Goal: Learn about a topic: Learn about a topic

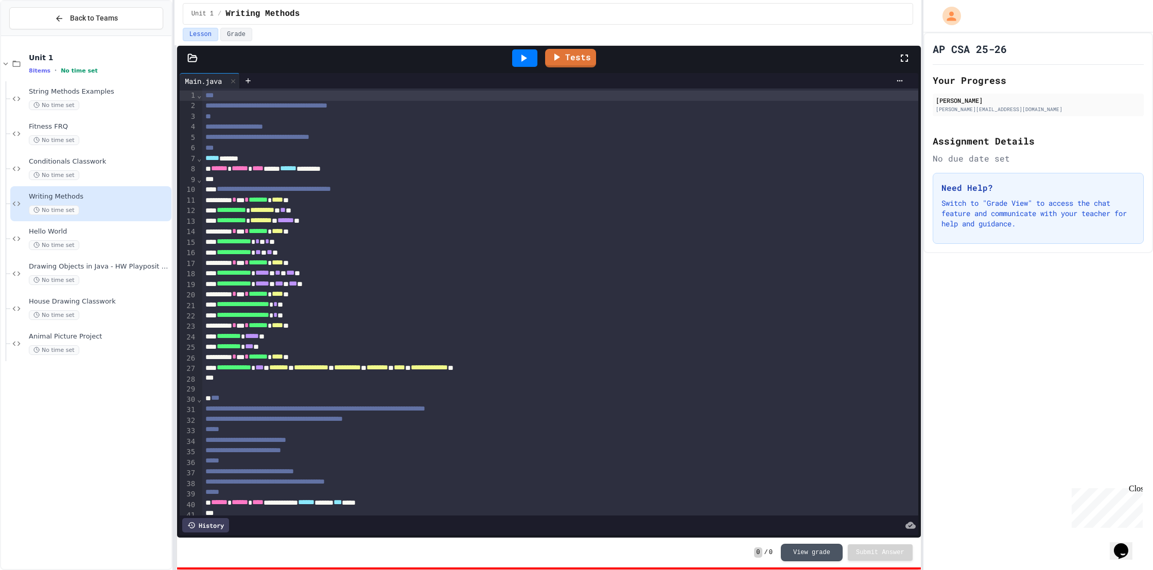
click at [526, 63] on icon at bounding box center [523, 58] width 12 height 12
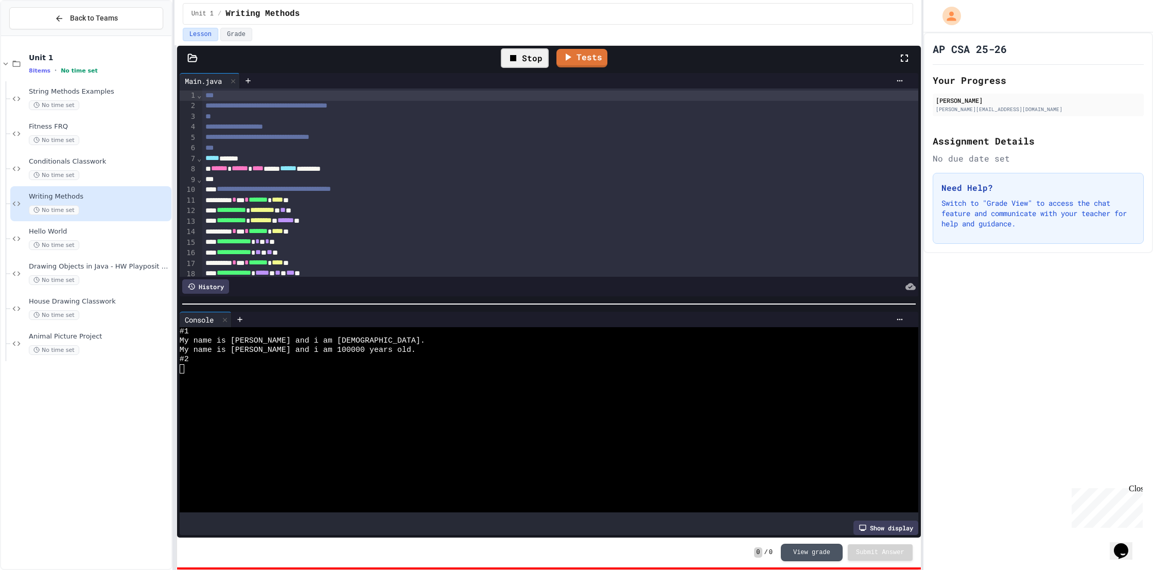
scroll to position [93, 0]
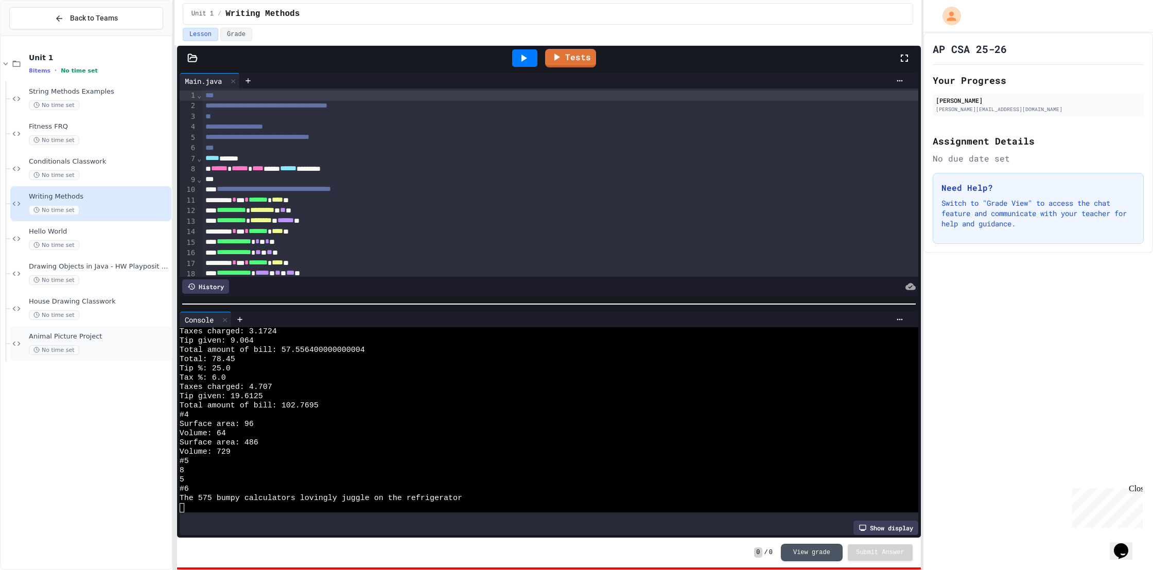
click at [84, 339] on span "Animal Picture Project" at bounding box center [99, 336] width 140 height 9
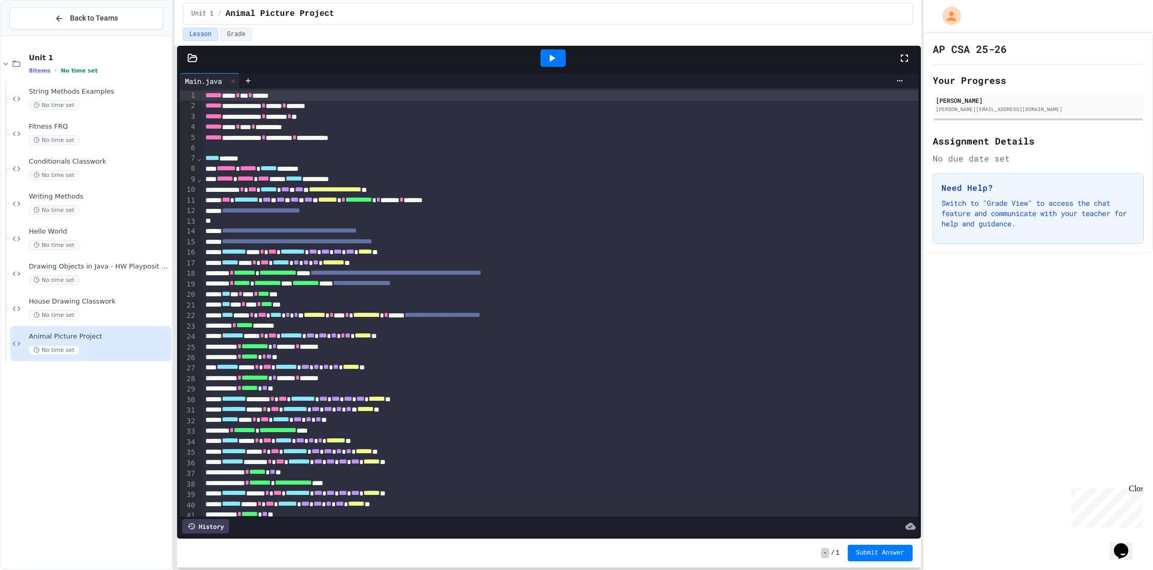
click at [554, 58] on icon at bounding box center [553, 58] width 6 height 7
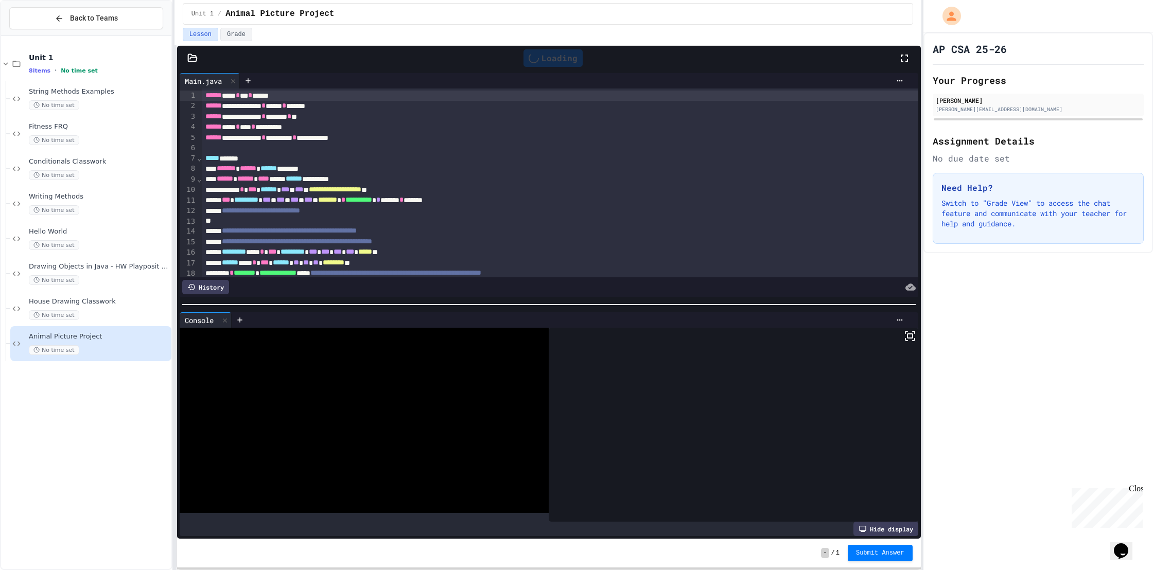
click at [907, 341] on icon at bounding box center [906, 340] width 2 height 2
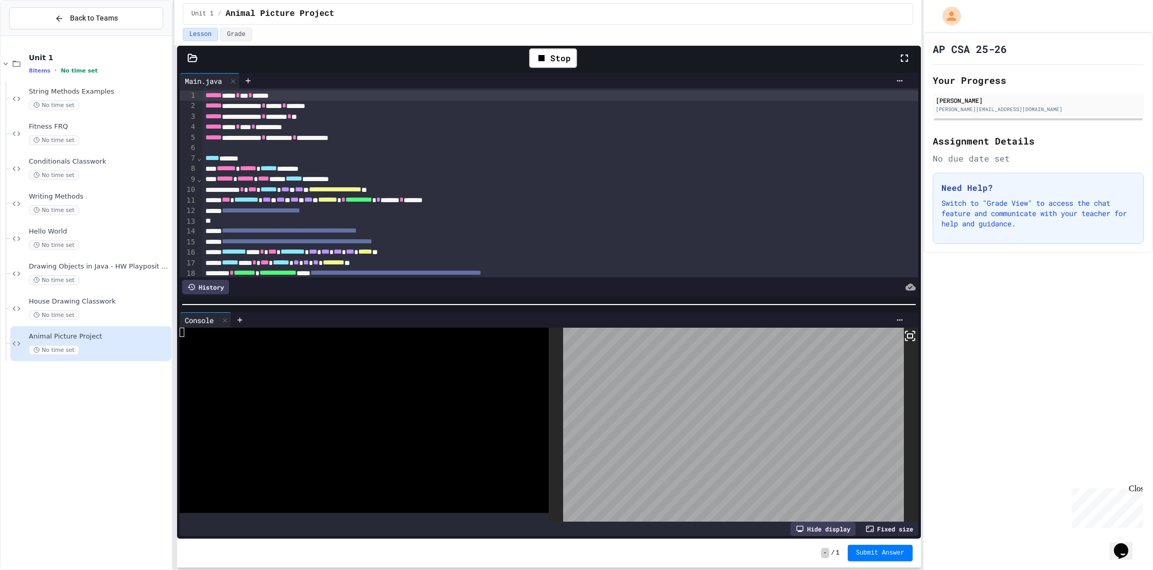
click at [726, 440] on body "**********" at bounding box center [576, 285] width 1153 height 570
click at [549, 67] on div "Stop" at bounding box center [553, 58] width 48 height 20
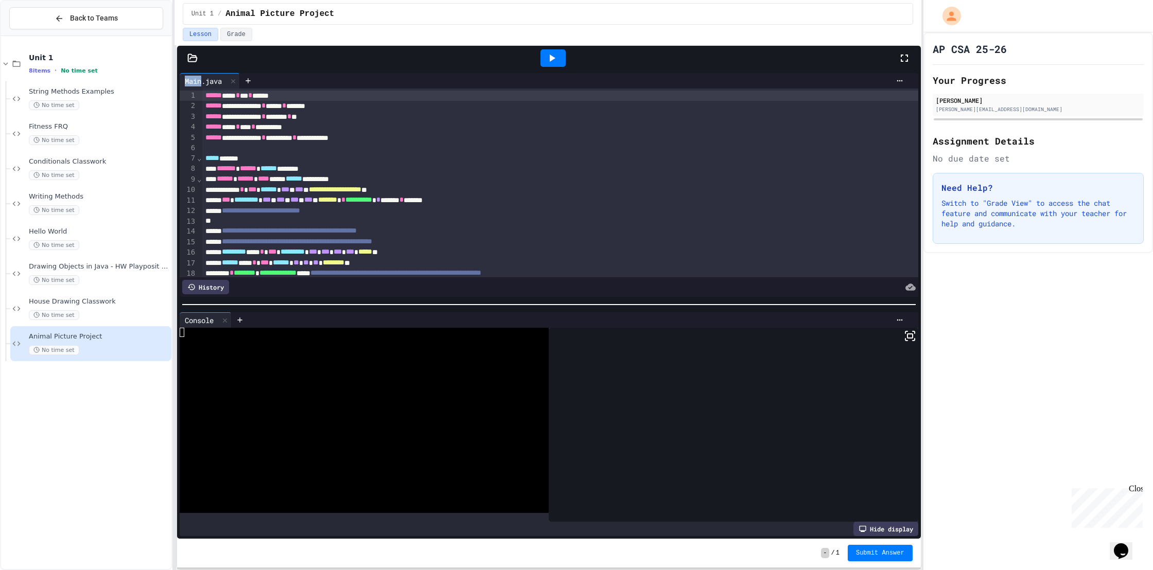
click at [549, 67] on div at bounding box center [553, 58] width 36 height 28
click at [553, 65] on div at bounding box center [552, 57] width 25 height 17
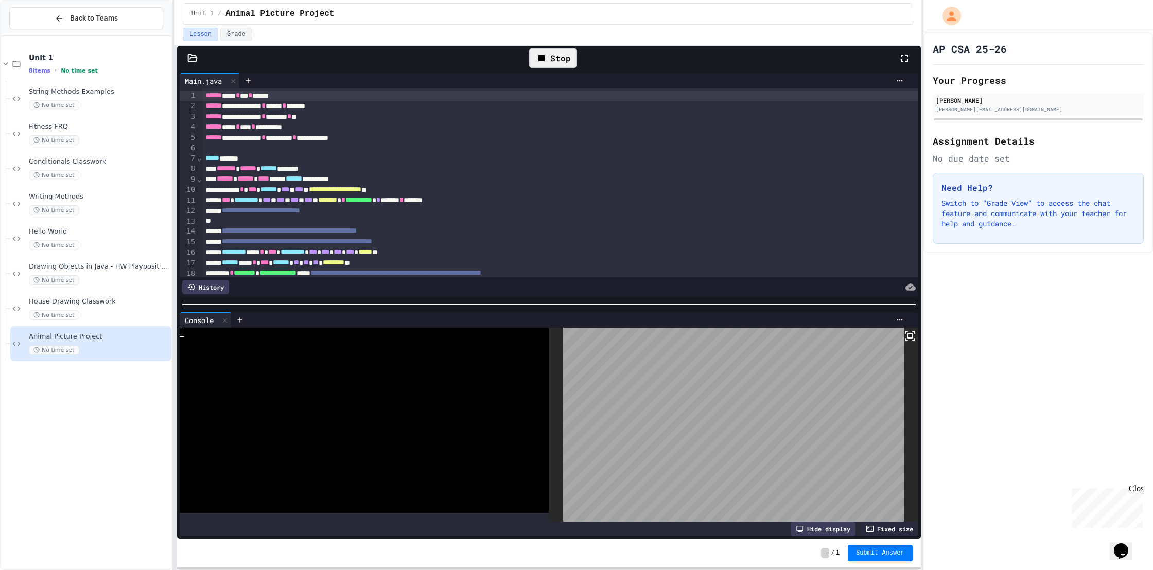
click at [548, 64] on div "Stop" at bounding box center [553, 58] width 48 height 20
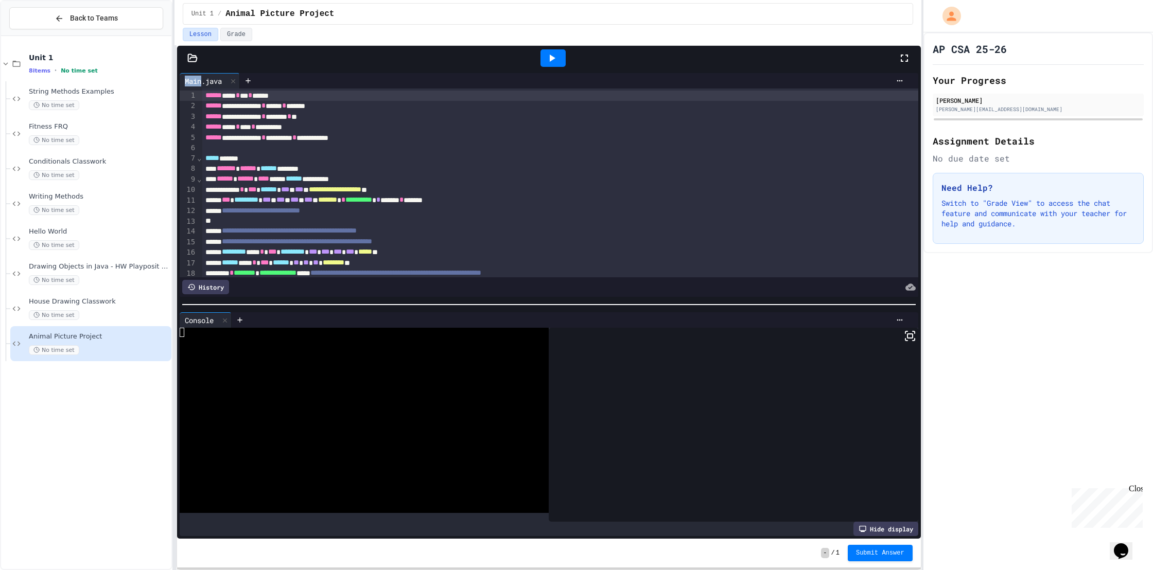
click at [548, 64] on div at bounding box center [552, 57] width 25 height 17
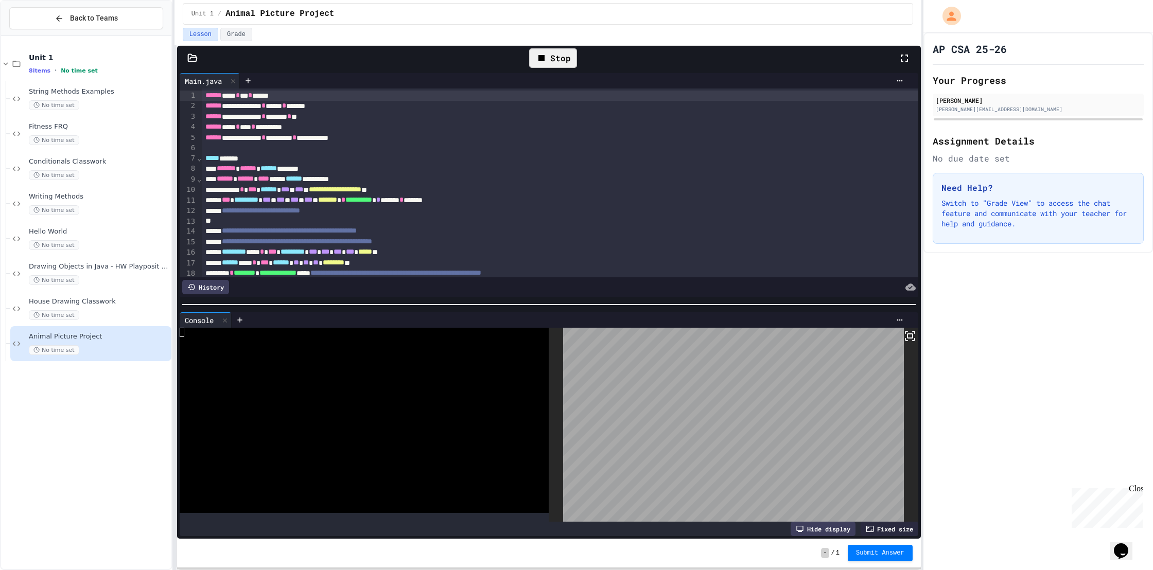
click at [565, 59] on div "Stop" at bounding box center [553, 58] width 48 height 20
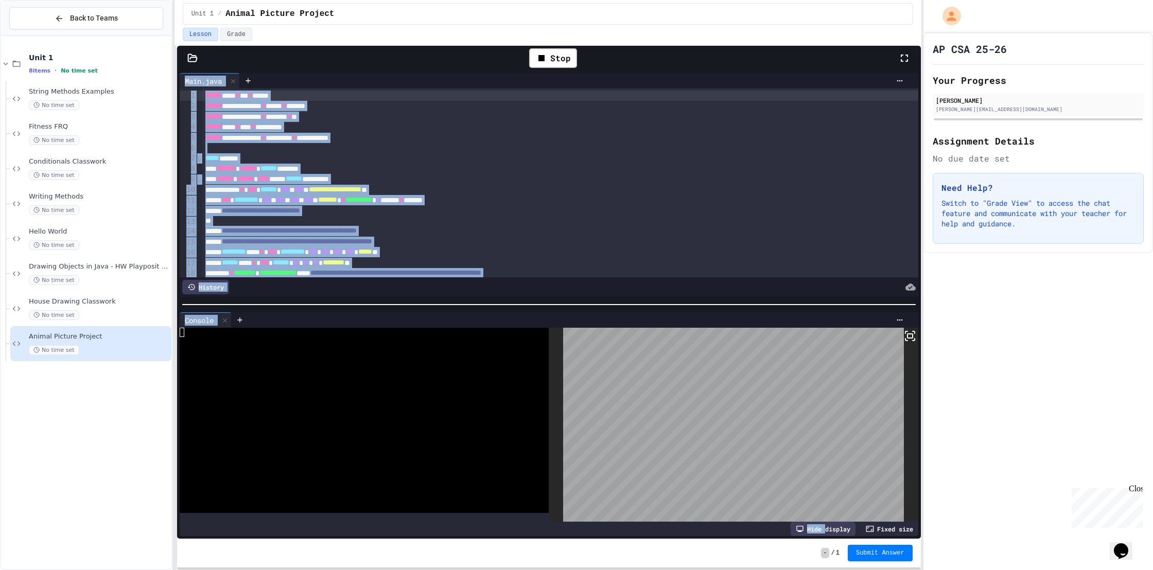
click at [909, 339] on icon at bounding box center [910, 336] width 12 height 12
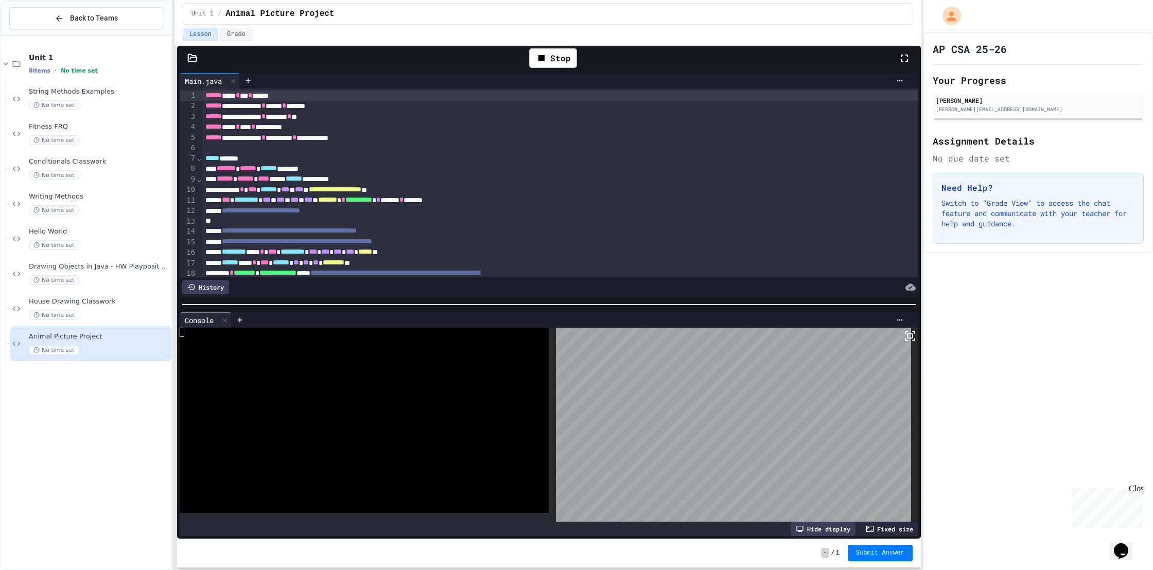
click at [309, 263] on div at bounding box center [576, 285] width 1153 height 570
click at [910, 335] on icon at bounding box center [910, 336] width 12 height 12
drag, startPoint x: 905, startPoint y: 339, endPoint x: 905, endPoint y: 401, distance: 62.3
click at [905, 339] on icon at bounding box center [910, 336] width 12 height 12
click at [559, 61] on div "Stop" at bounding box center [553, 58] width 48 height 20
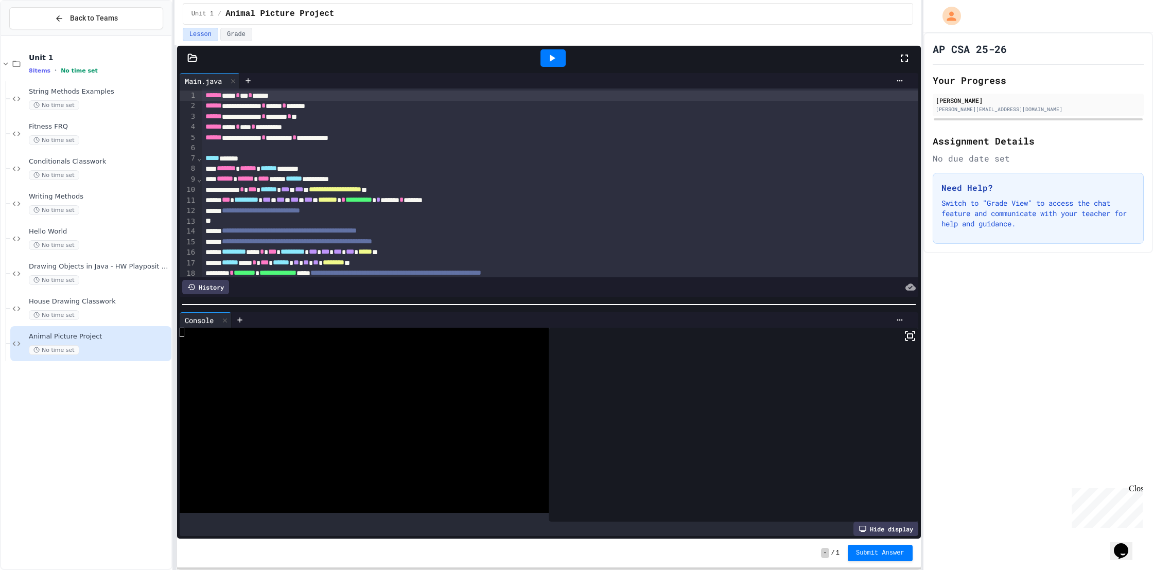
drag, startPoint x: 558, startPoint y: 61, endPoint x: 821, endPoint y: 255, distance: 326.5
click at [559, 62] on div at bounding box center [552, 57] width 25 height 17
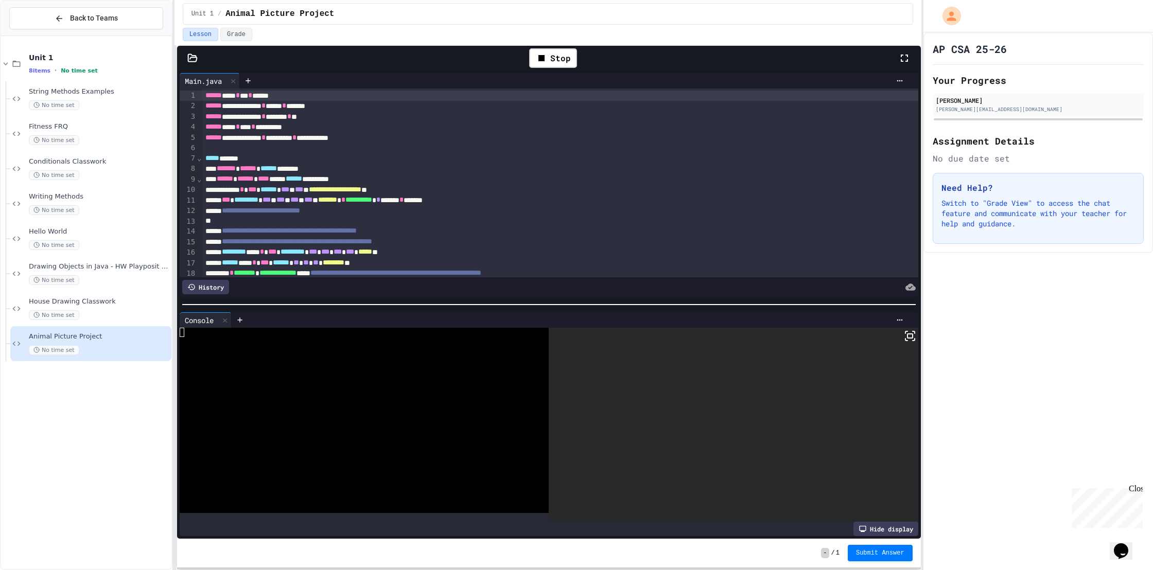
click at [911, 342] on icon at bounding box center [910, 336] width 12 height 12
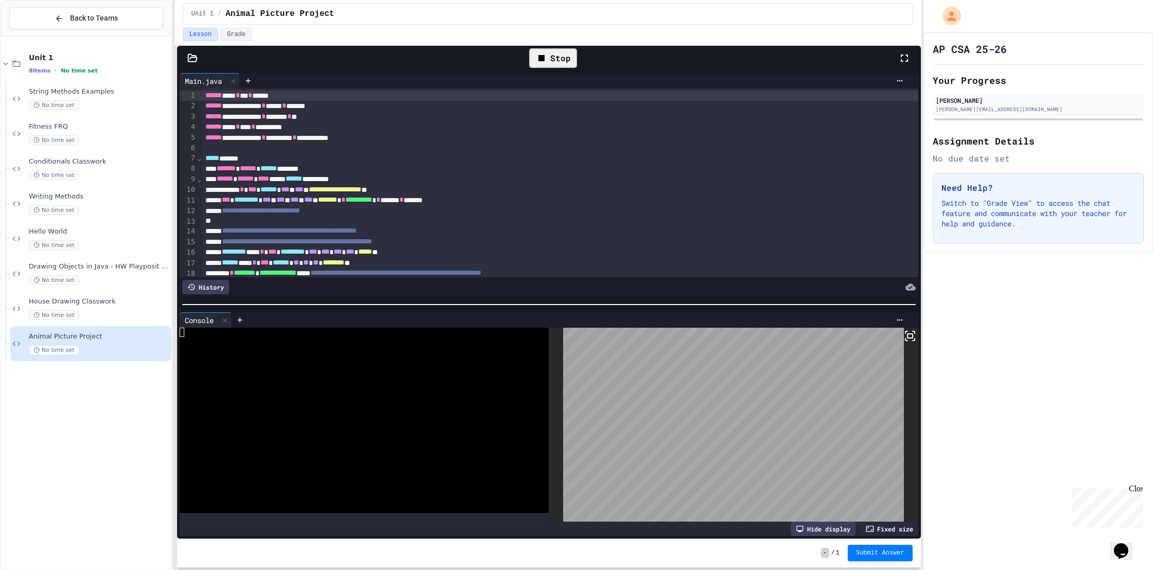
click at [546, 61] on icon at bounding box center [541, 58] width 12 height 12
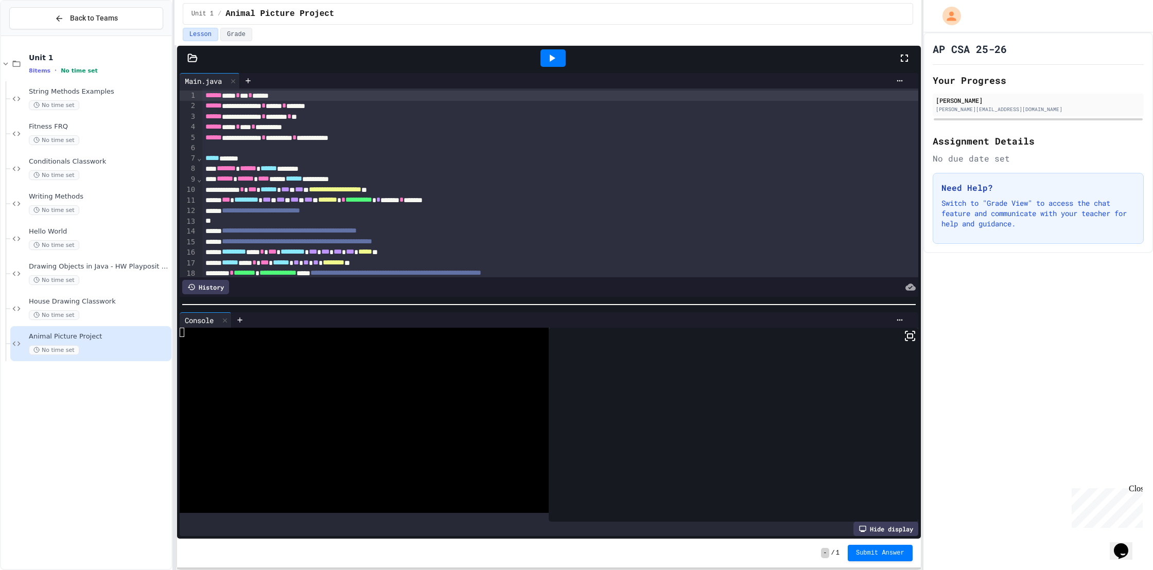
click at [546, 61] on icon at bounding box center [551, 58] width 12 height 12
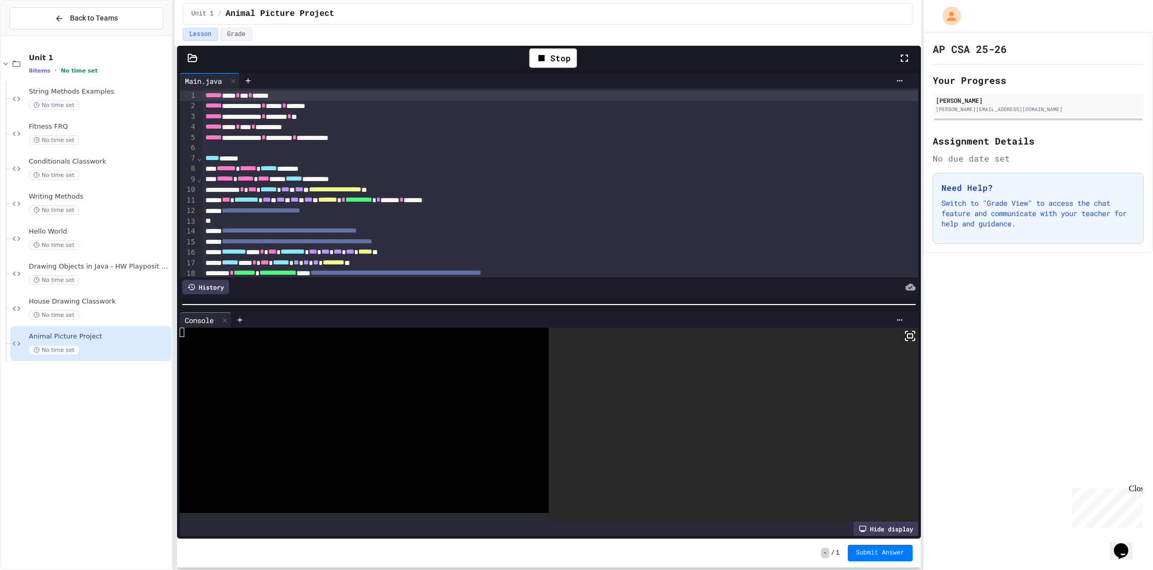
drag, startPoint x: 917, startPoint y: 340, endPoint x: 910, endPoint y: 340, distance: 6.7
click at [917, 340] on div at bounding box center [733, 425] width 369 height 194
click at [908, 338] on rect at bounding box center [909, 336] width 5 height 4
